Goal: Information Seeking & Learning: Learn about a topic

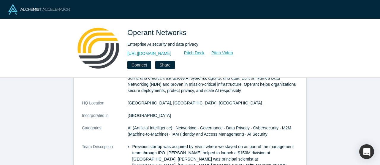
scroll to position [49, 0]
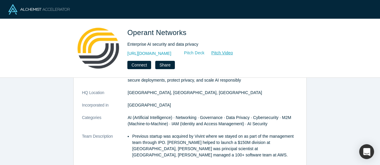
click at [205, 54] on link "Pitch Deck" at bounding box center [191, 53] width 27 height 7
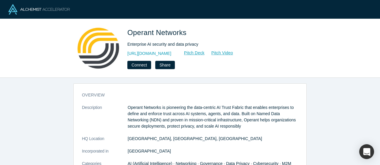
scroll to position [1, 0]
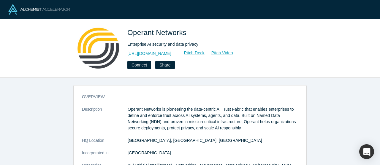
click at [138, 117] on p "Operant Networks is pioneering the data-centric AI Trust Fabric that enables en…" at bounding box center [213, 118] width 171 height 25
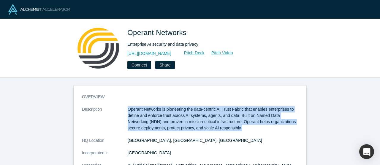
click at [138, 117] on p "Operant Networks is pioneering the data-centric AI Trust Fabric that enables en…" at bounding box center [213, 118] width 171 height 25
copy dl "Operant Networks is pioneering the data-centric AI Trust Fabric that enables en…"
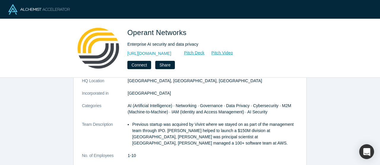
scroll to position [100, 0]
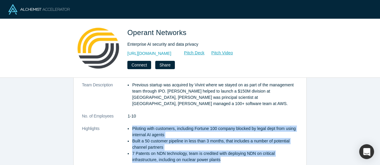
drag, startPoint x: 130, startPoint y: 122, endPoint x: 223, endPoint y: 161, distance: 100.4
click at [223, 161] on dl "Description Operant Networks is pioneering the data-centric AI Trust Fabric tha…" at bounding box center [190, 88] width 216 height 162
copy ul "Piloting with customers, including Fortune 100 company blocked by legal dept fr…"
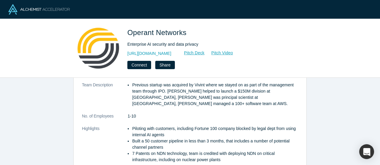
click at [175, 119] on dl "Description Operant Networks is pioneering the data-centric AI Trust Fabric tha…" at bounding box center [190, 88] width 216 height 162
